Goal: Check status: Check status

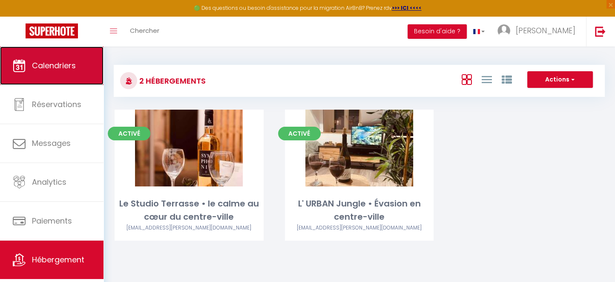
click at [61, 73] on link "Calendriers" at bounding box center [51, 65] width 103 height 38
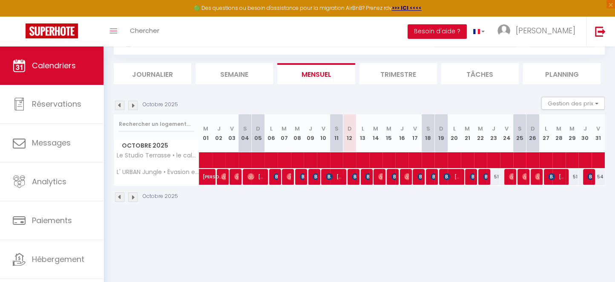
scroll to position [46, 0]
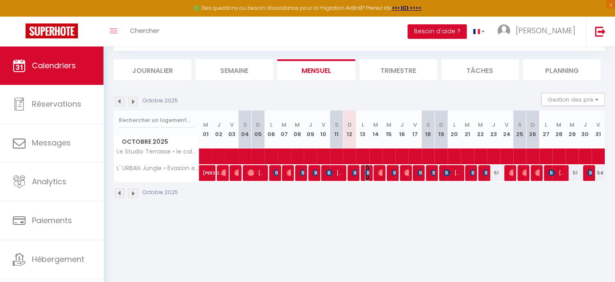
click at [365, 175] on span "[PERSON_NAME]" at bounding box center [367, 172] width 4 height 16
select select "OK"
select select "KO"
select select "0"
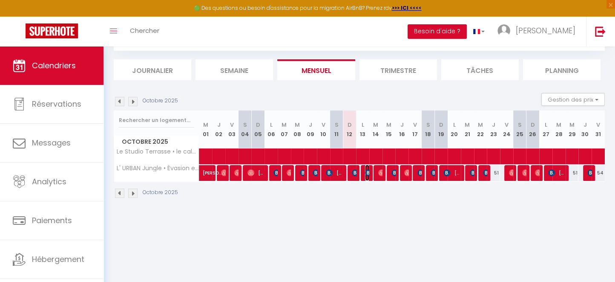
select select "1"
select select
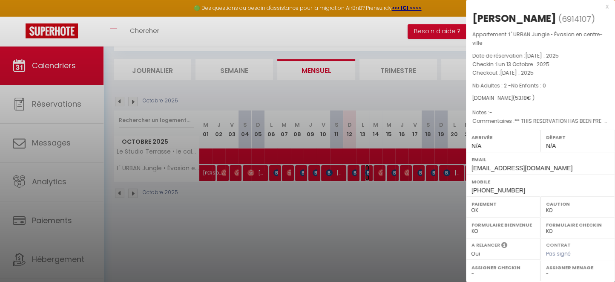
scroll to position [0, 0]
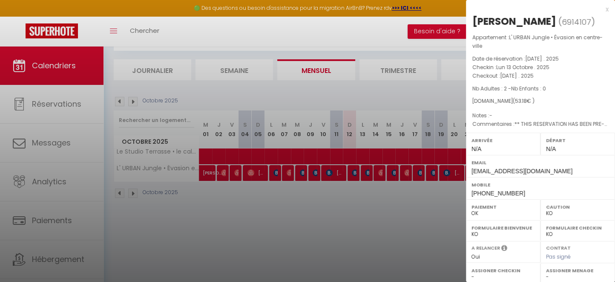
click at [429, 205] on div at bounding box center [307, 141] width 615 height 282
